Goal: Information Seeking & Learning: Learn about a topic

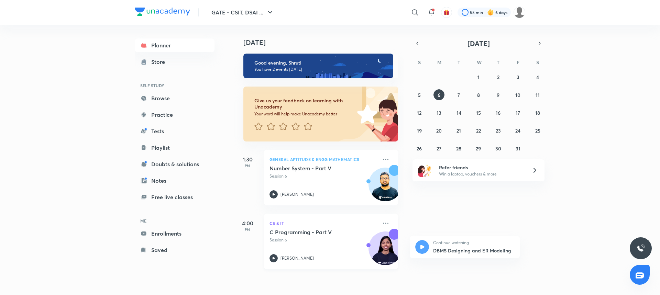
click at [316, 233] on h5 "C Programming - Part V" at bounding box center [313, 232] width 86 height 7
